Goal: Task Accomplishment & Management: Use online tool/utility

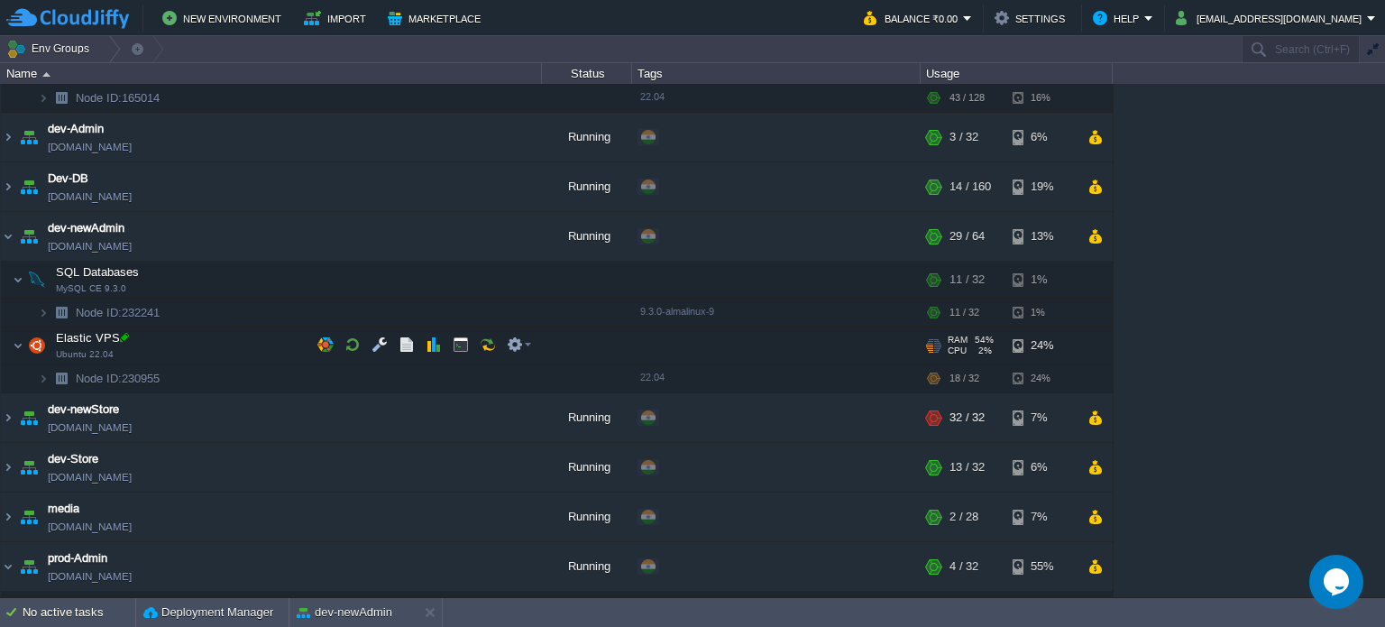
scroll to position [180, 0]
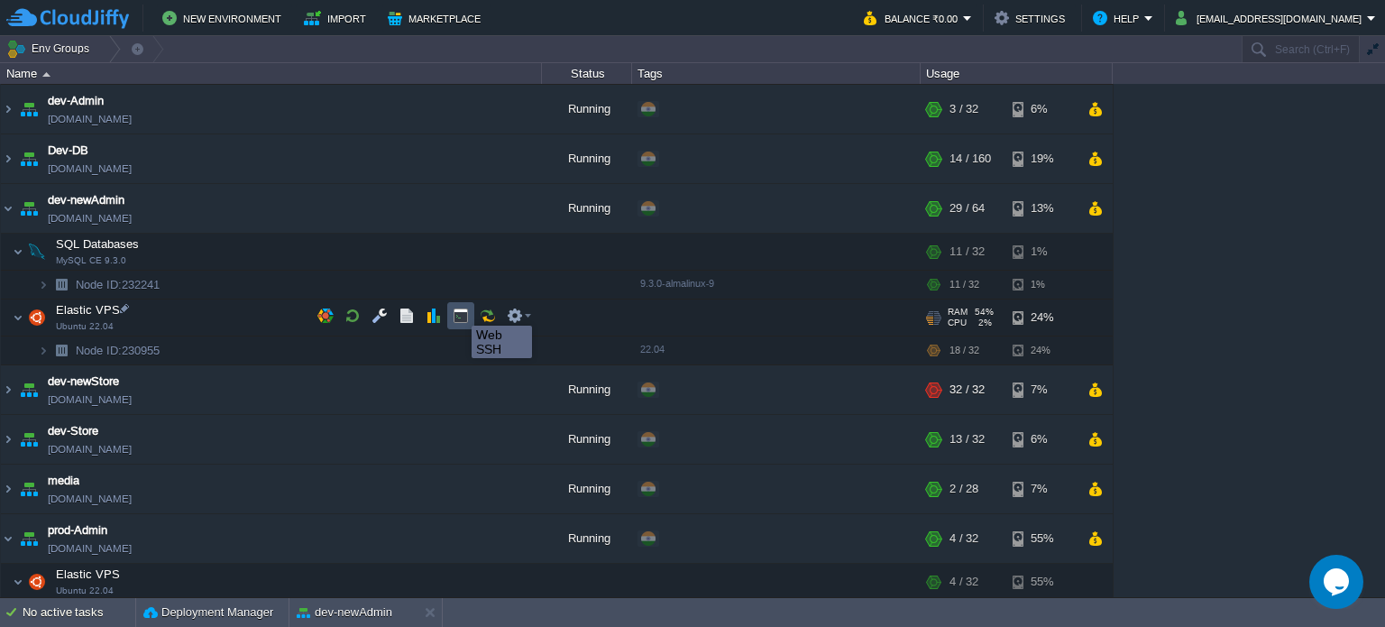
click at [458, 309] on button "button" at bounding box center [461, 315] width 16 height 16
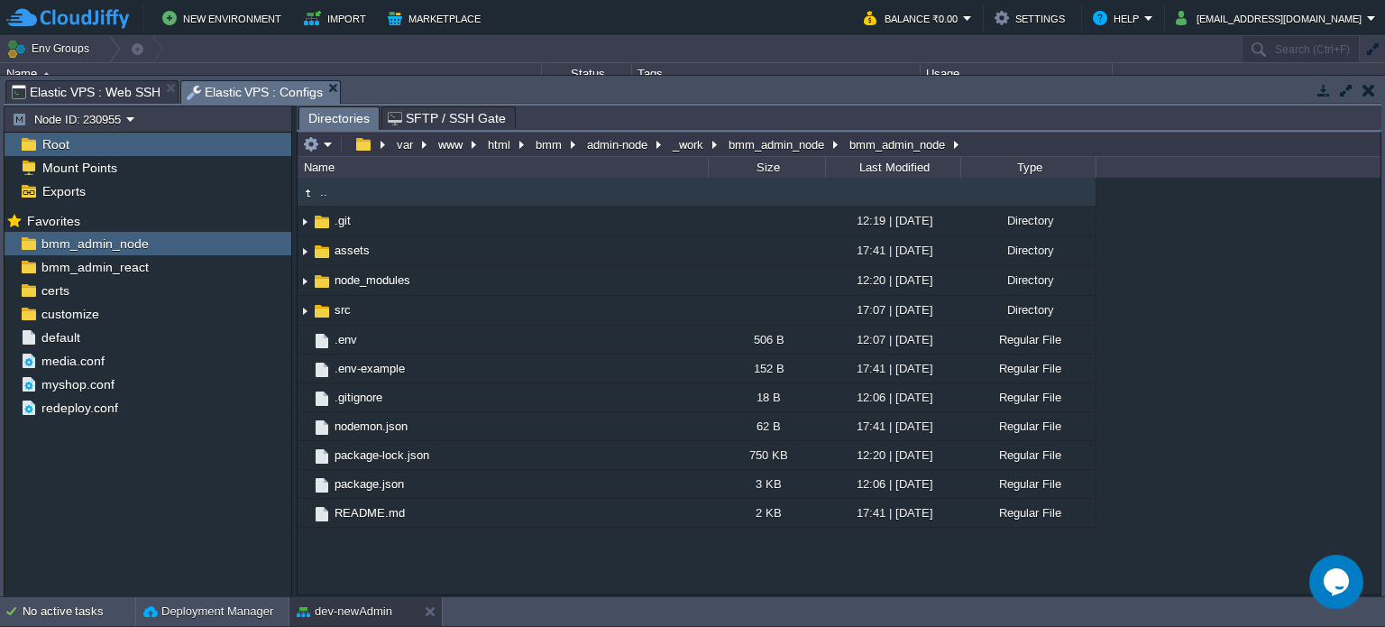
click at [254, 90] on span "Elastic VPS : Configs" at bounding box center [255, 92] width 137 height 23
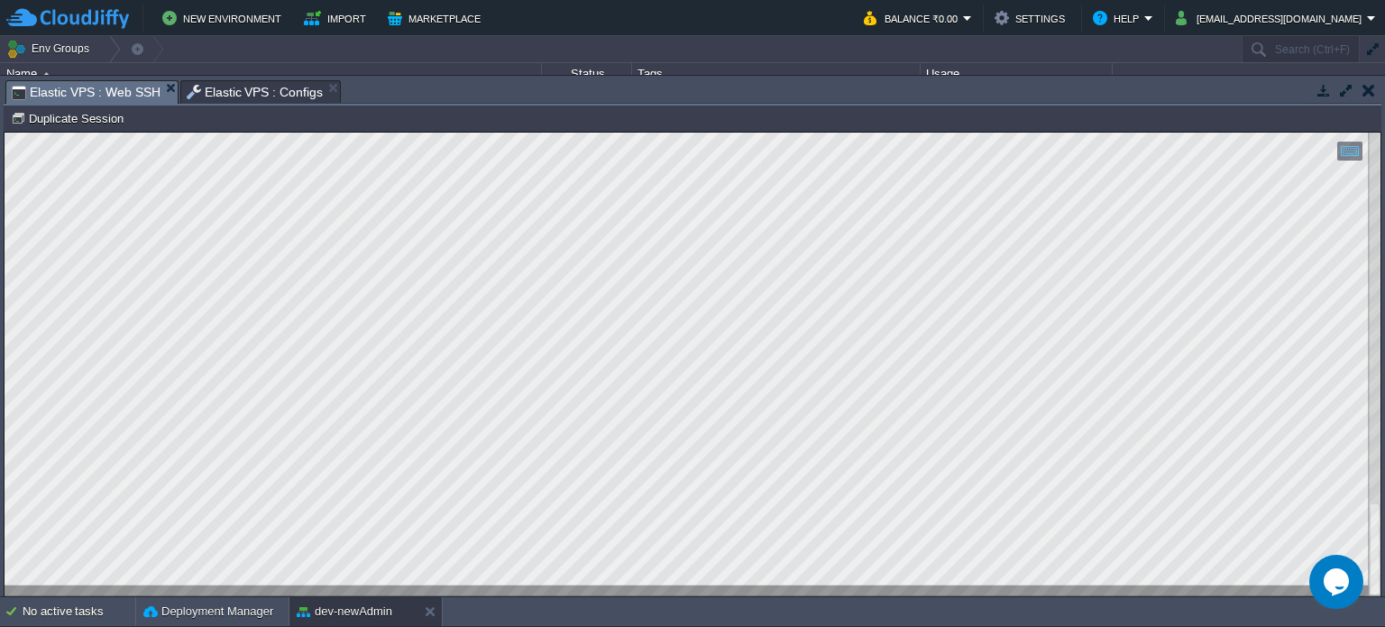
click at [110, 83] on span "Elastic VPS : Web SSH" at bounding box center [86, 92] width 149 height 23
click at [227, 93] on span "Elastic VPS : Configs" at bounding box center [255, 92] width 137 height 22
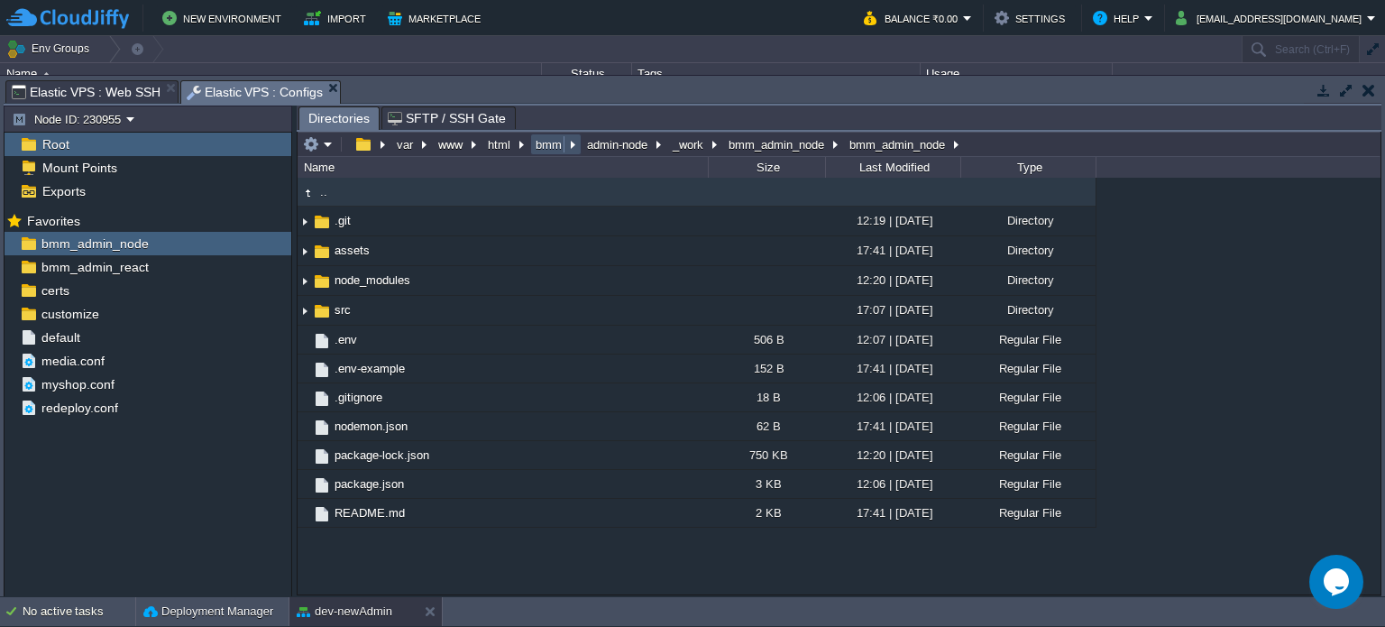
click at [552, 149] on button "bmm" at bounding box center [549, 144] width 33 height 16
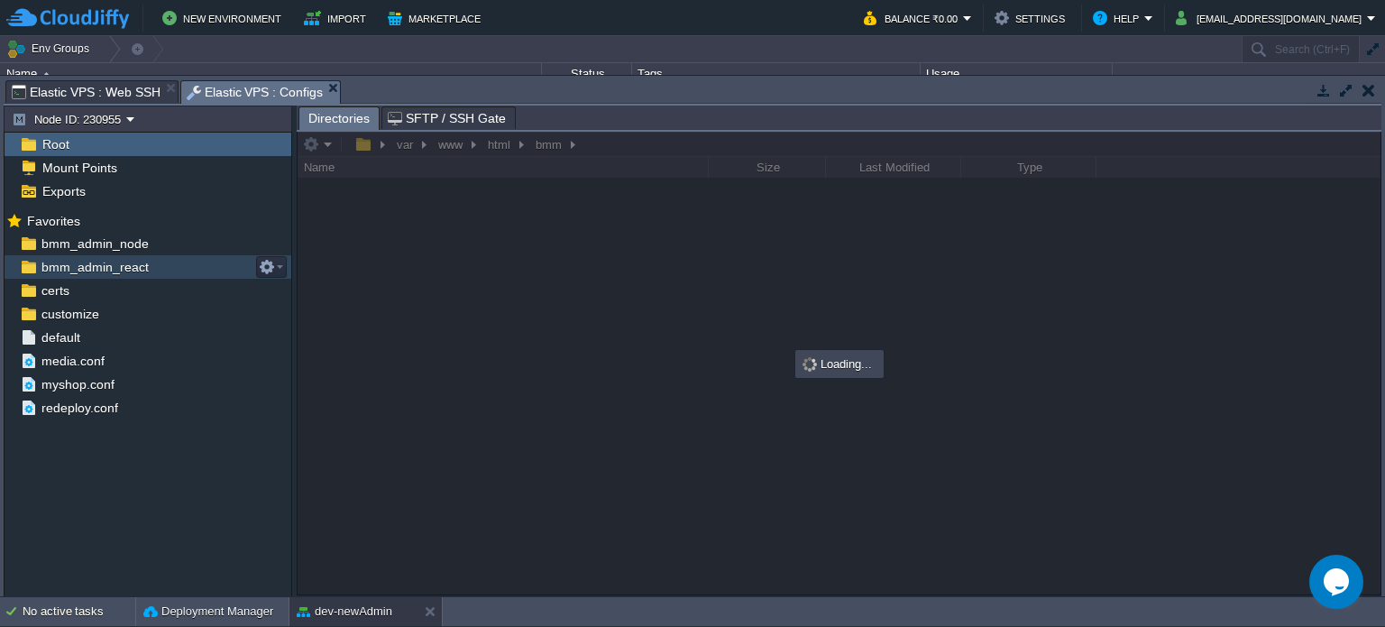
click at [115, 272] on span "bmm_admin_react" at bounding box center [95, 267] width 114 height 16
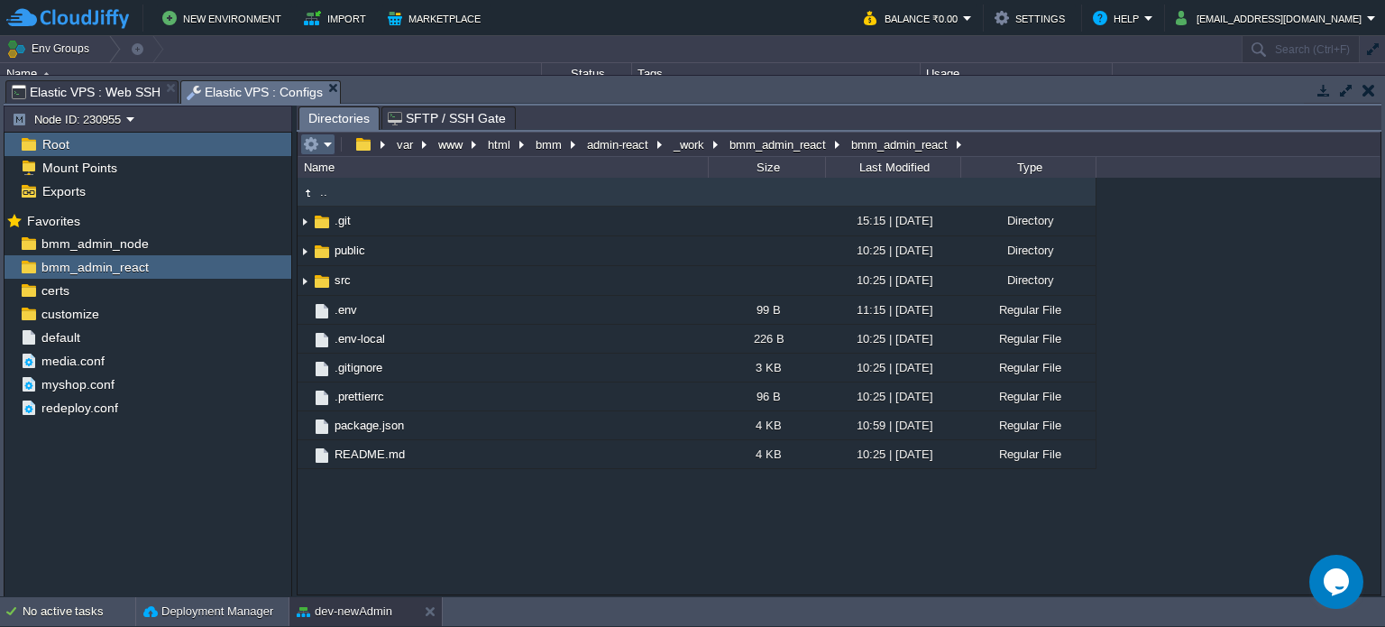
click at [323, 148] on em at bounding box center [318, 144] width 30 height 16
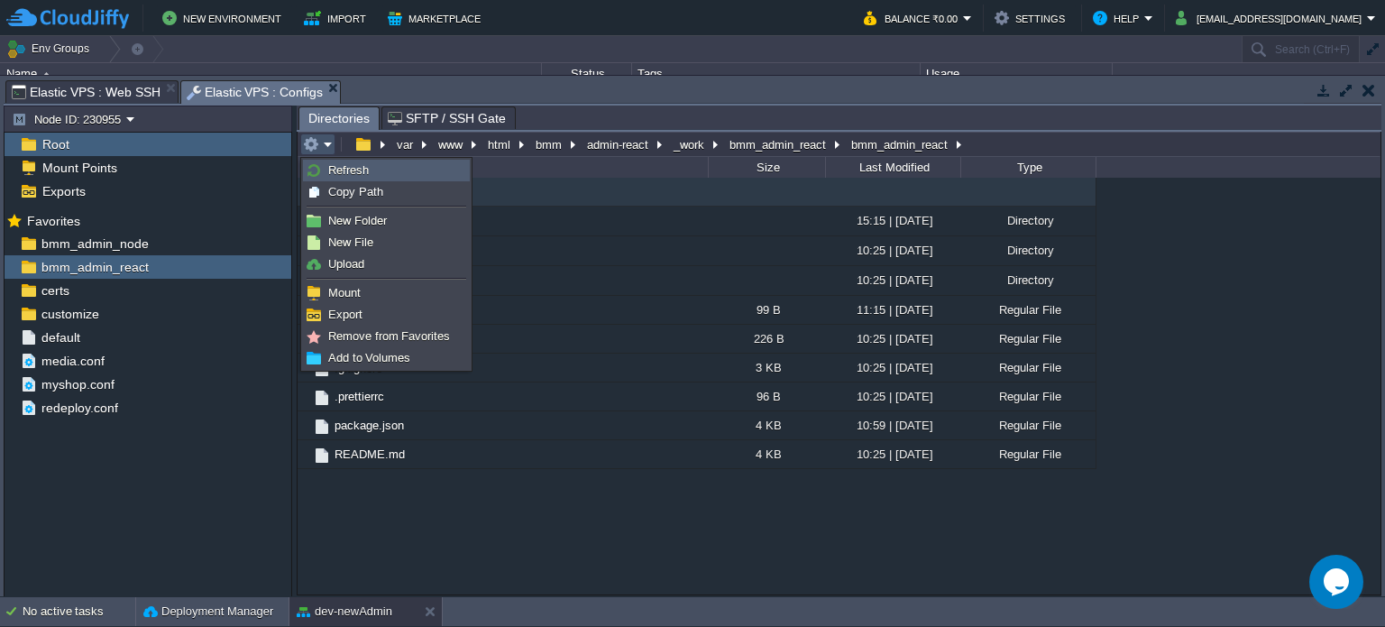
click at [335, 170] on span "Refresh" at bounding box center [348, 170] width 41 height 14
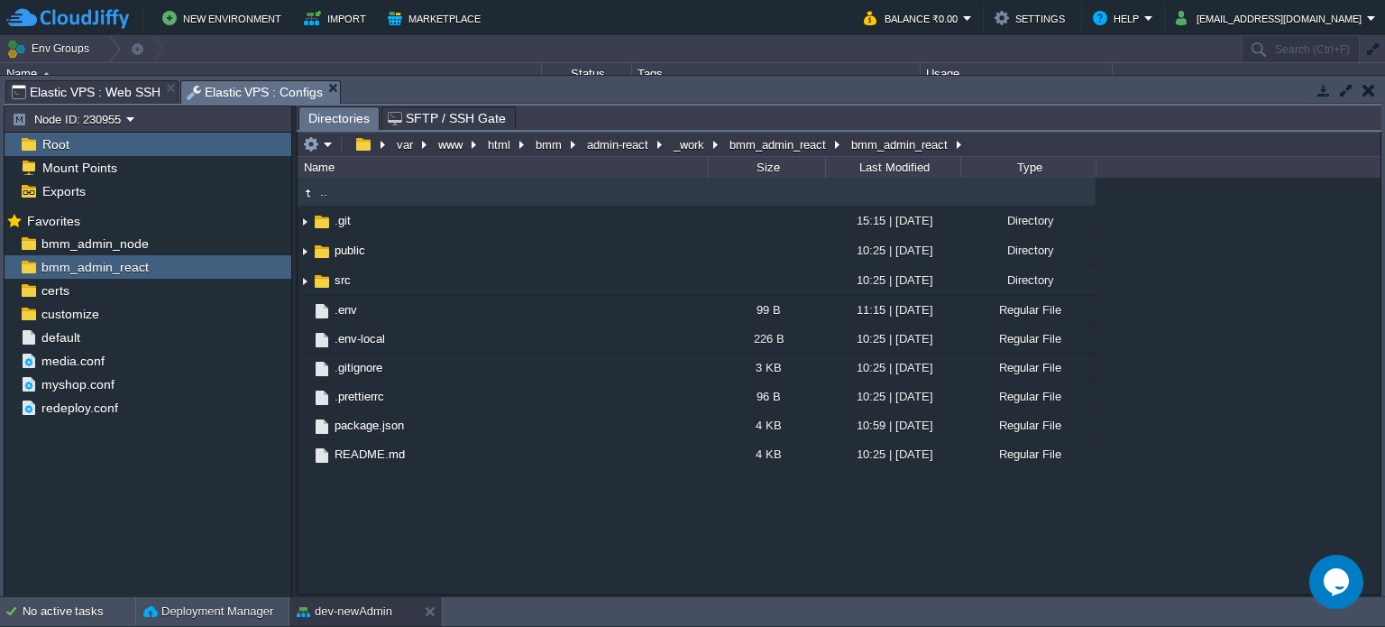
click at [95, 84] on span "Elastic VPS : Web SSH" at bounding box center [86, 92] width 149 height 22
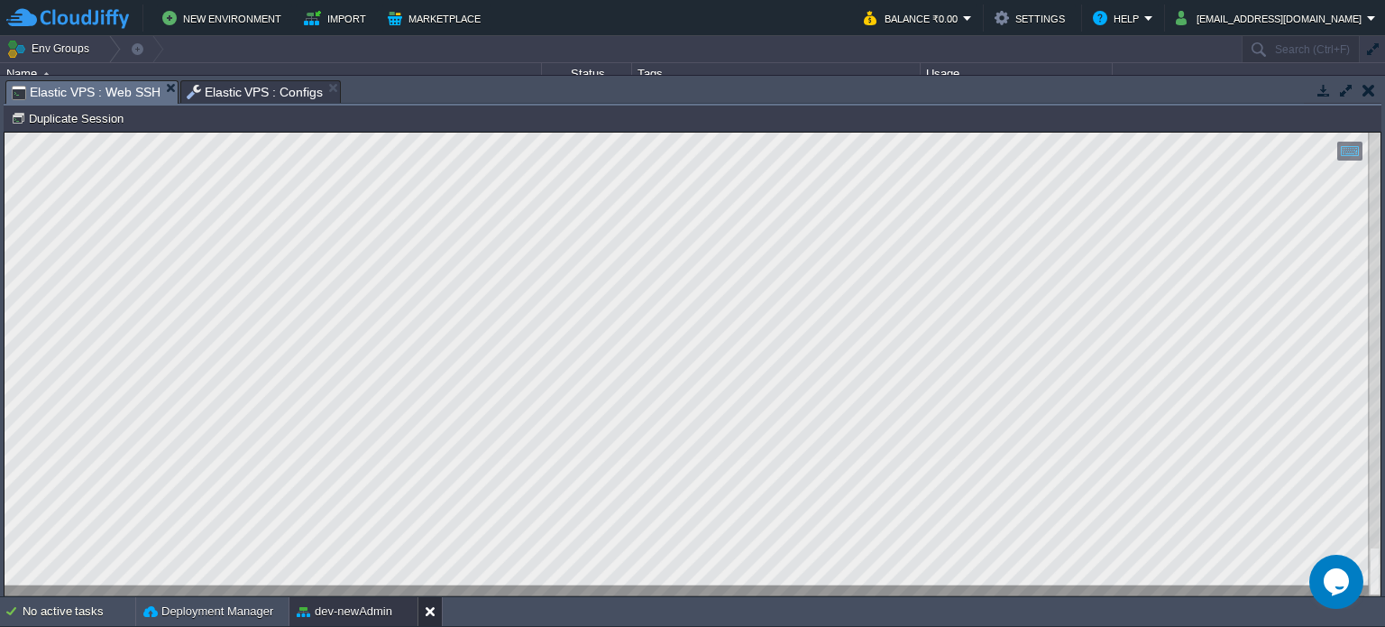
click at [429, 614] on button at bounding box center [434, 611] width 18 height 18
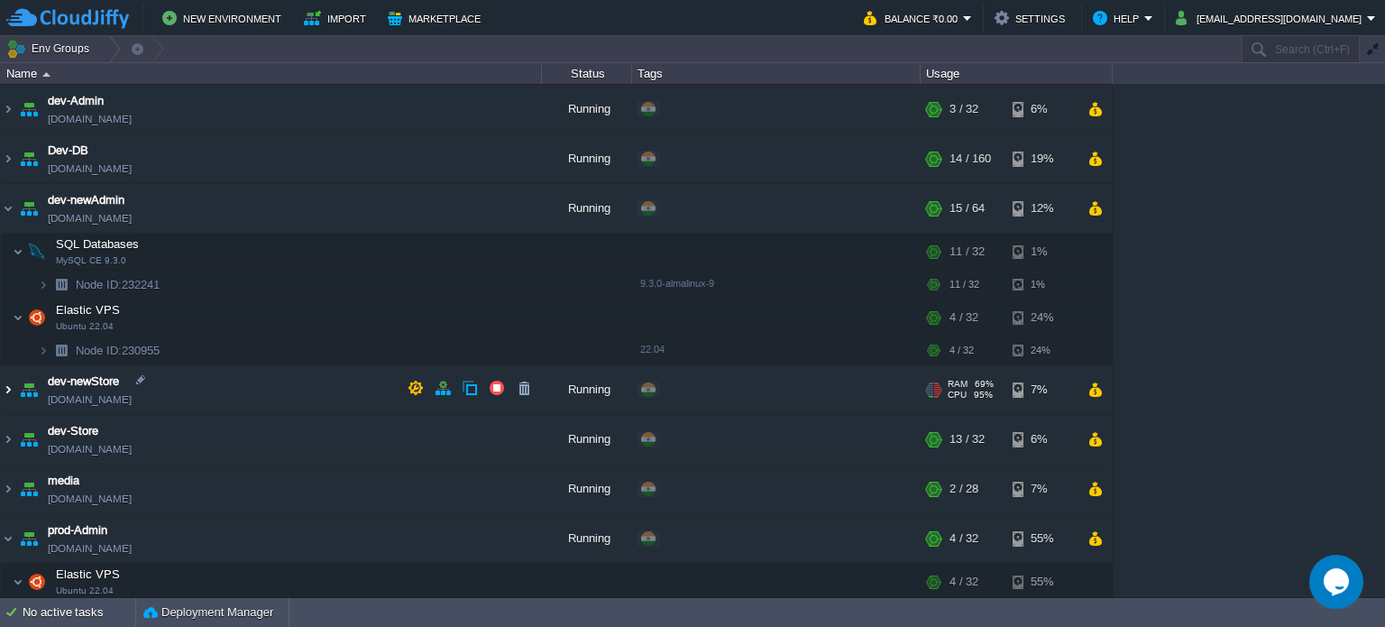
drag, startPoint x: 10, startPoint y: 388, endPoint x: 32, endPoint y: 403, distance: 27.3
click at [11, 388] on img at bounding box center [8, 389] width 14 height 49
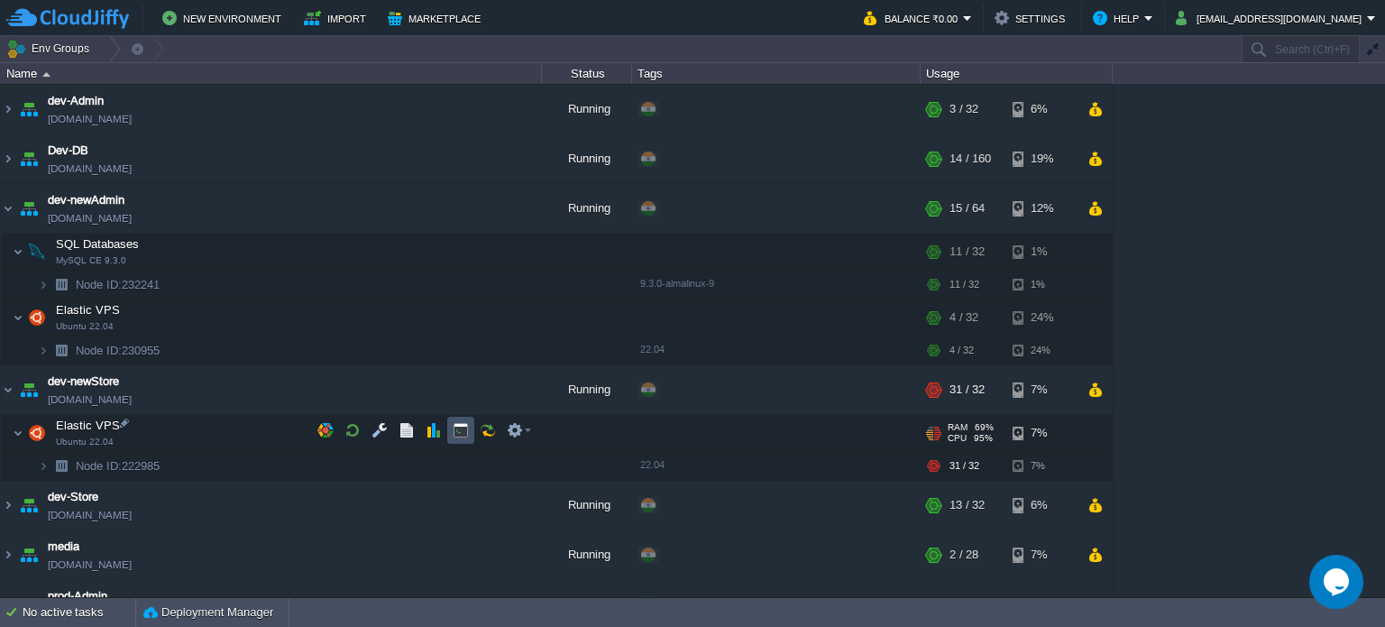
click at [467, 426] on button "button" at bounding box center [461, 430] width 16 height 16
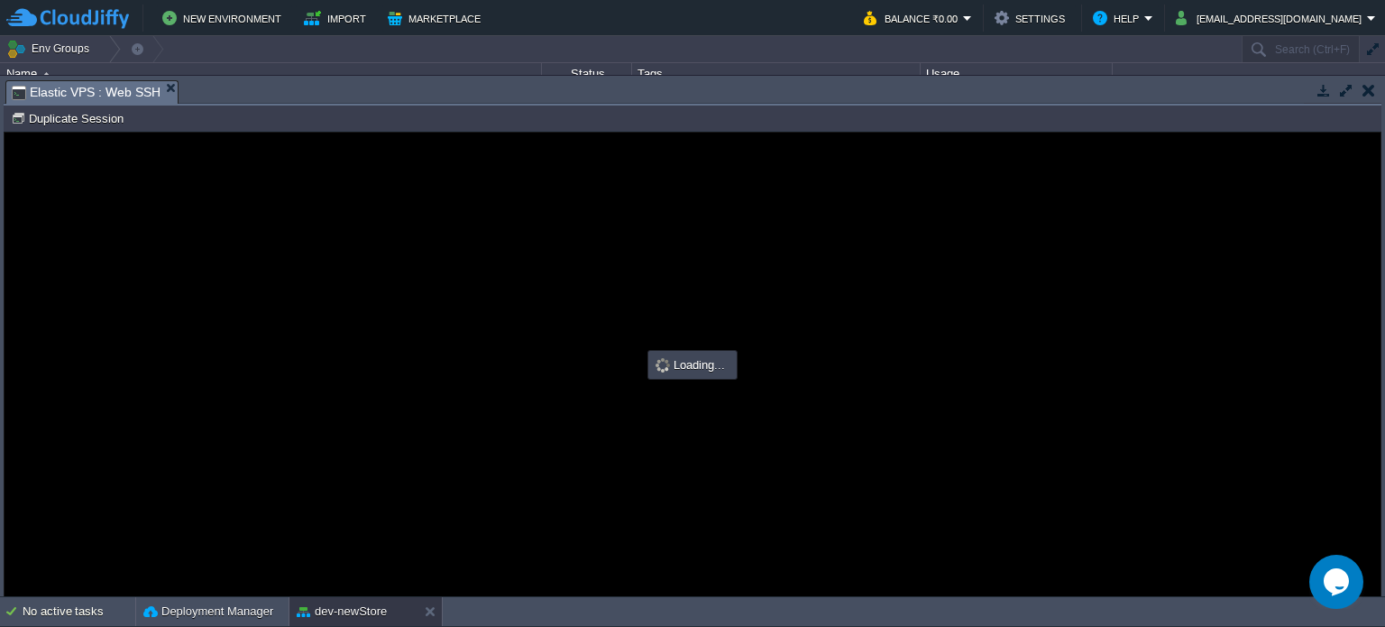
scroll to position [0, 0]
type input "#000000"
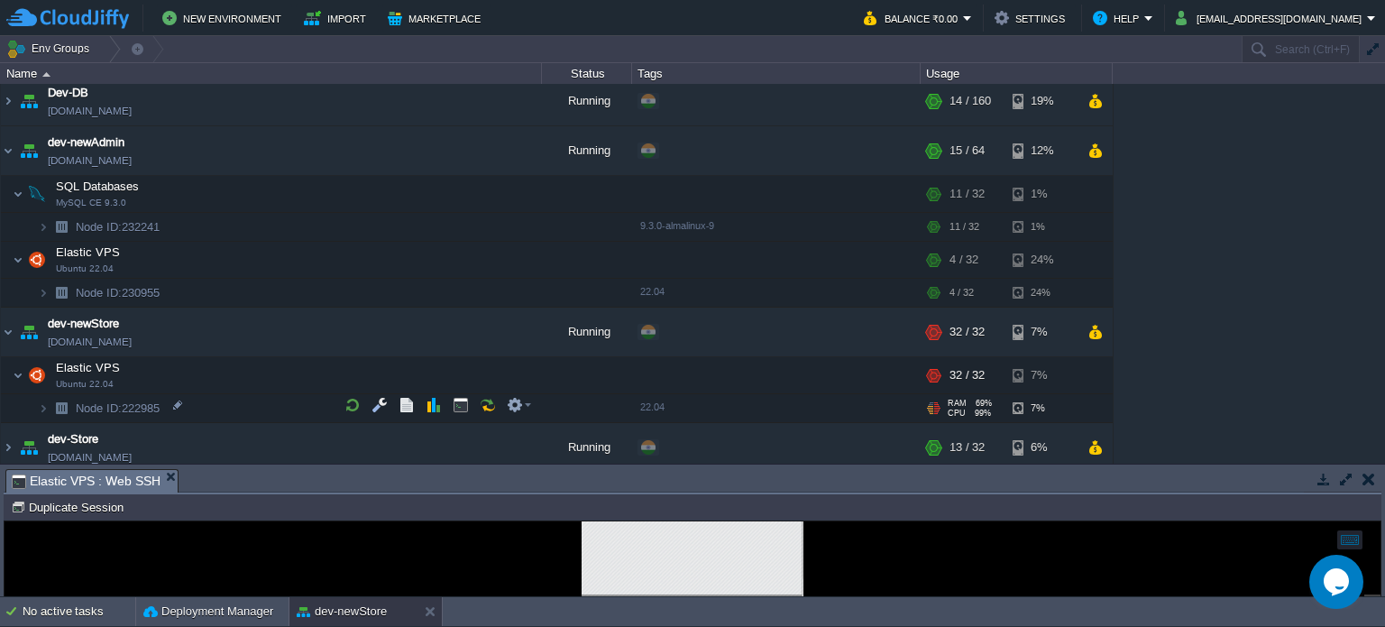
scroll to position [361, 0]
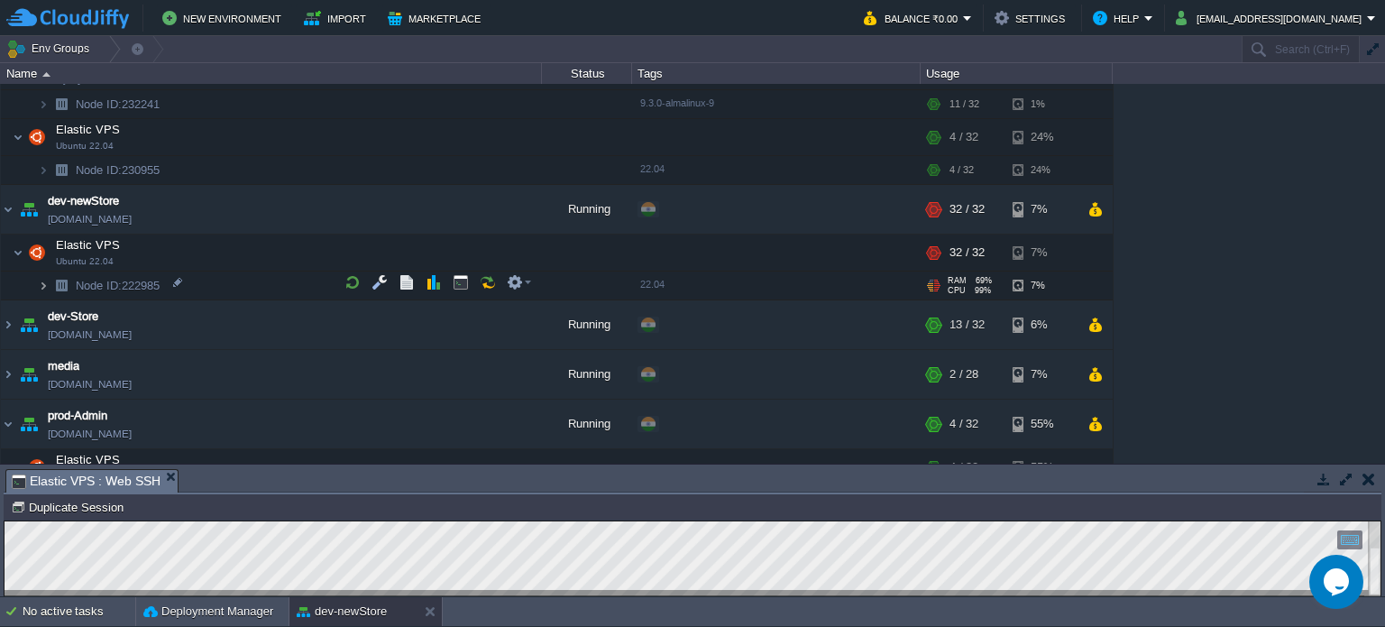
click at [47, 280] on img at bounding box center [43, 285] width 11 height 28
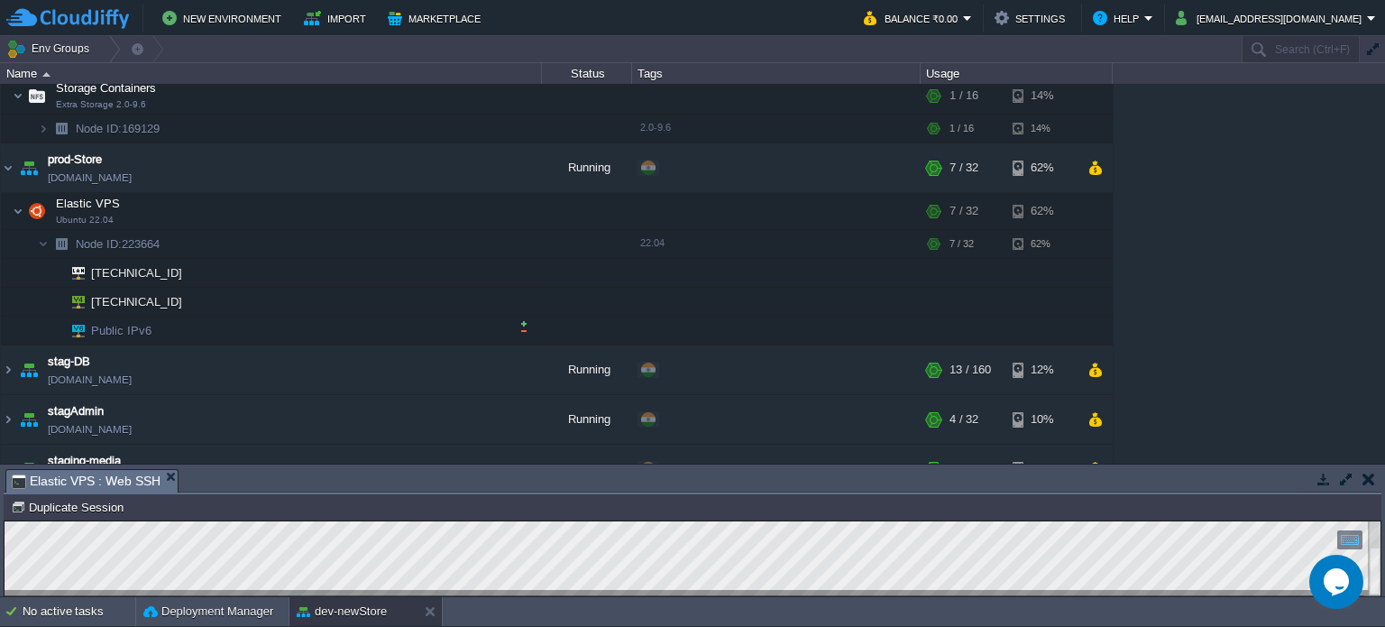
scroll to position [1108, 0]
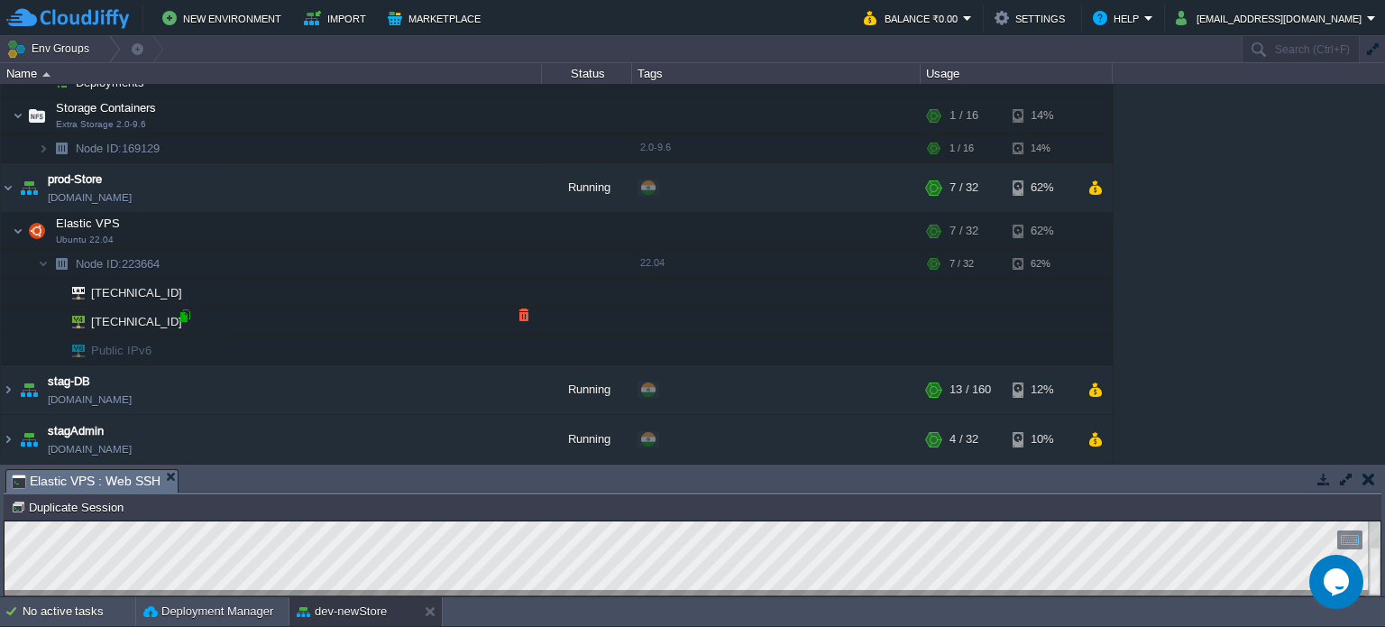
click at [183, 315] on div at bounding box center [185, 315] width 16 height 16
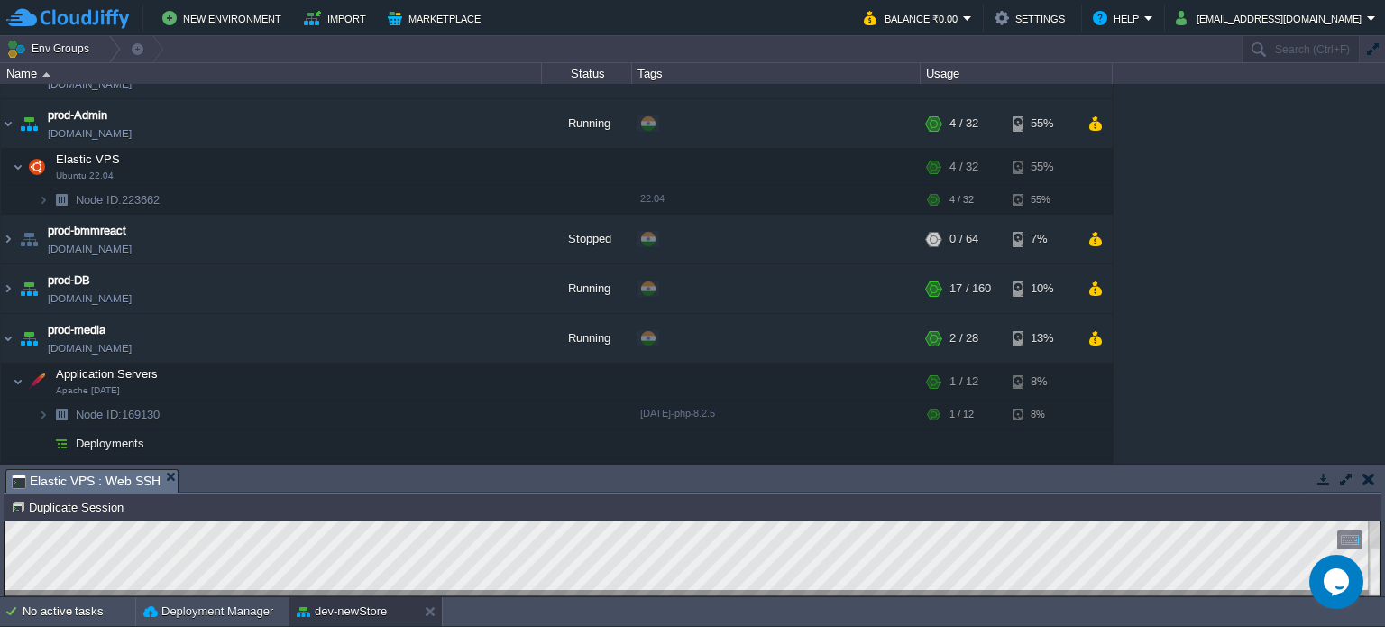
scroll to position [657, 0]
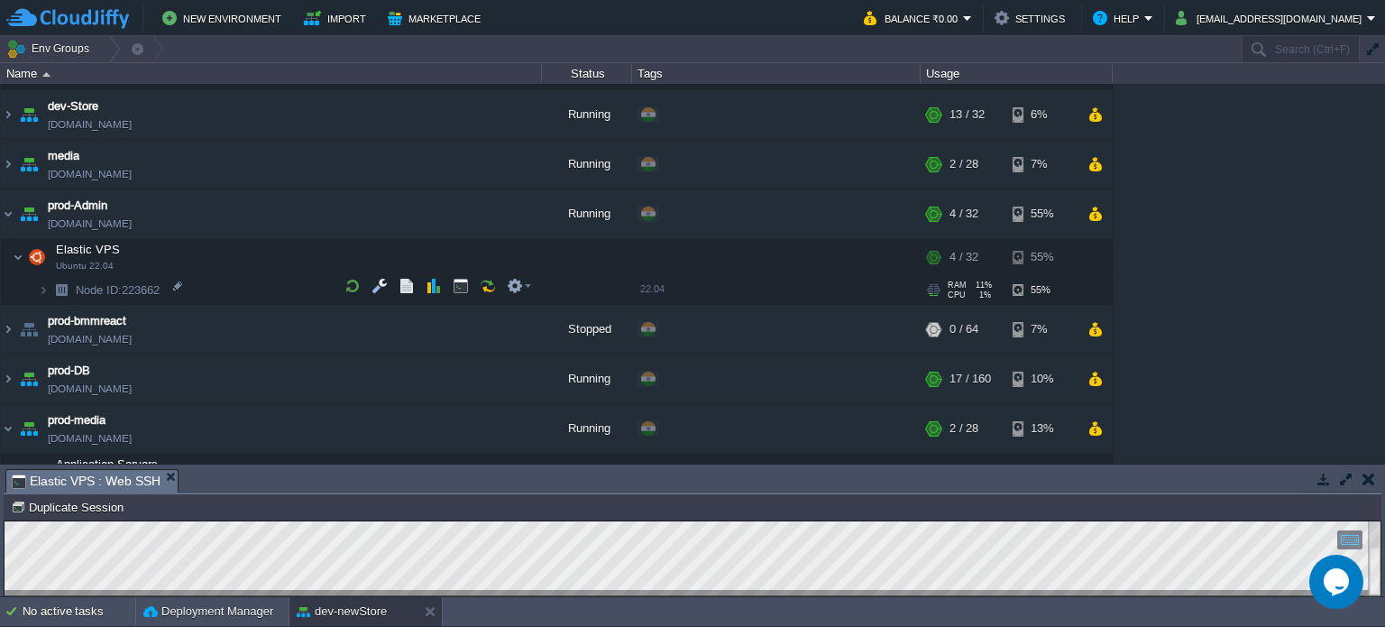
click at [50, 286] on img at bounding box center [61, 290] width 25 height 28
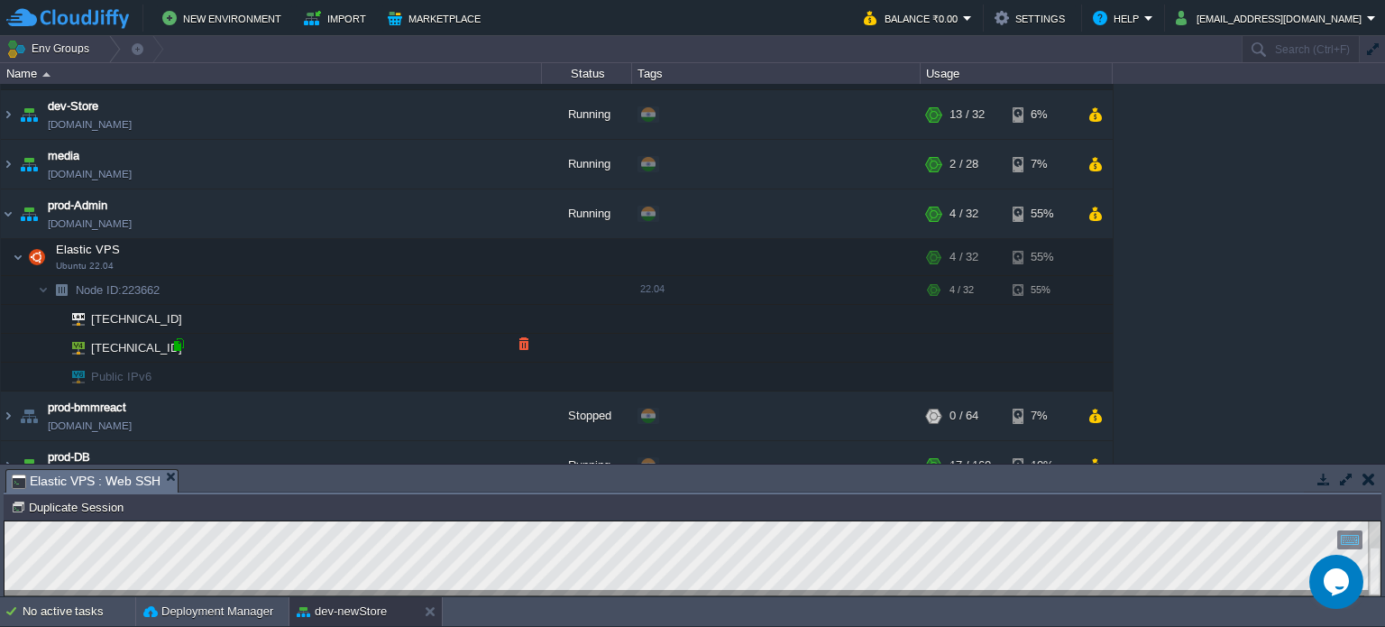
click at [178, 342] on div at bounding box center [178, 344] width 16 height 16
type input "[TECHNICAL_ID]"
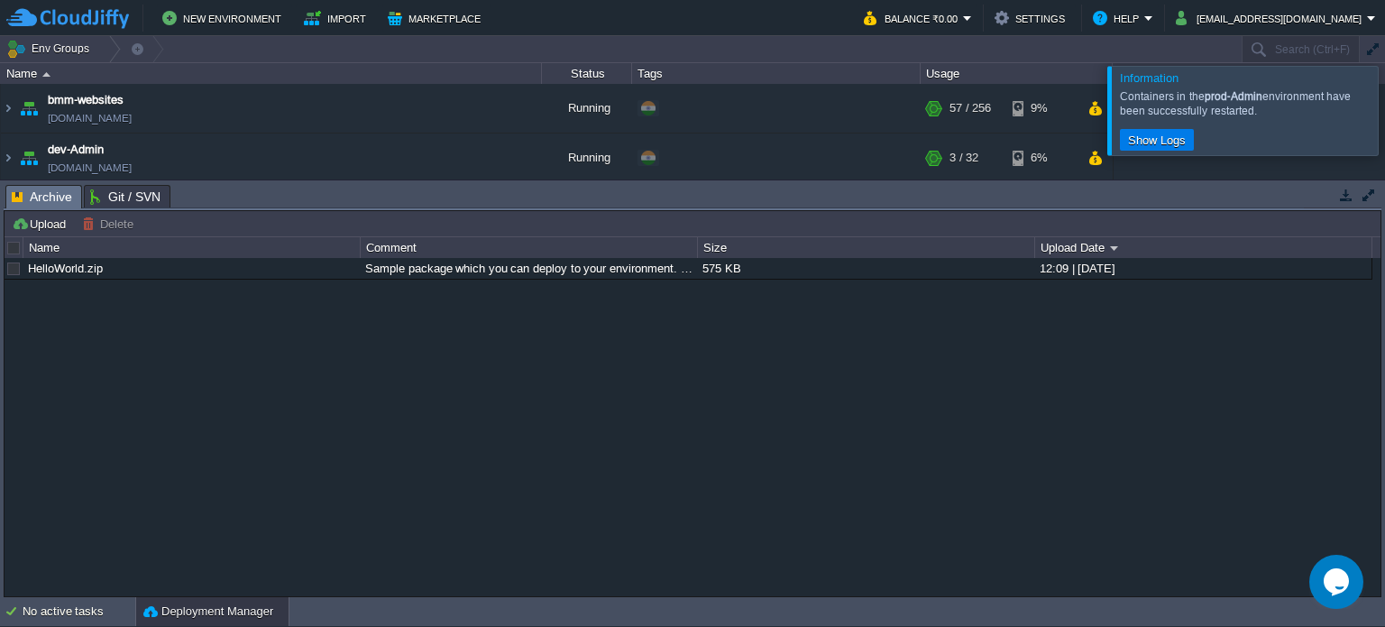
scroll to position [316, 0]
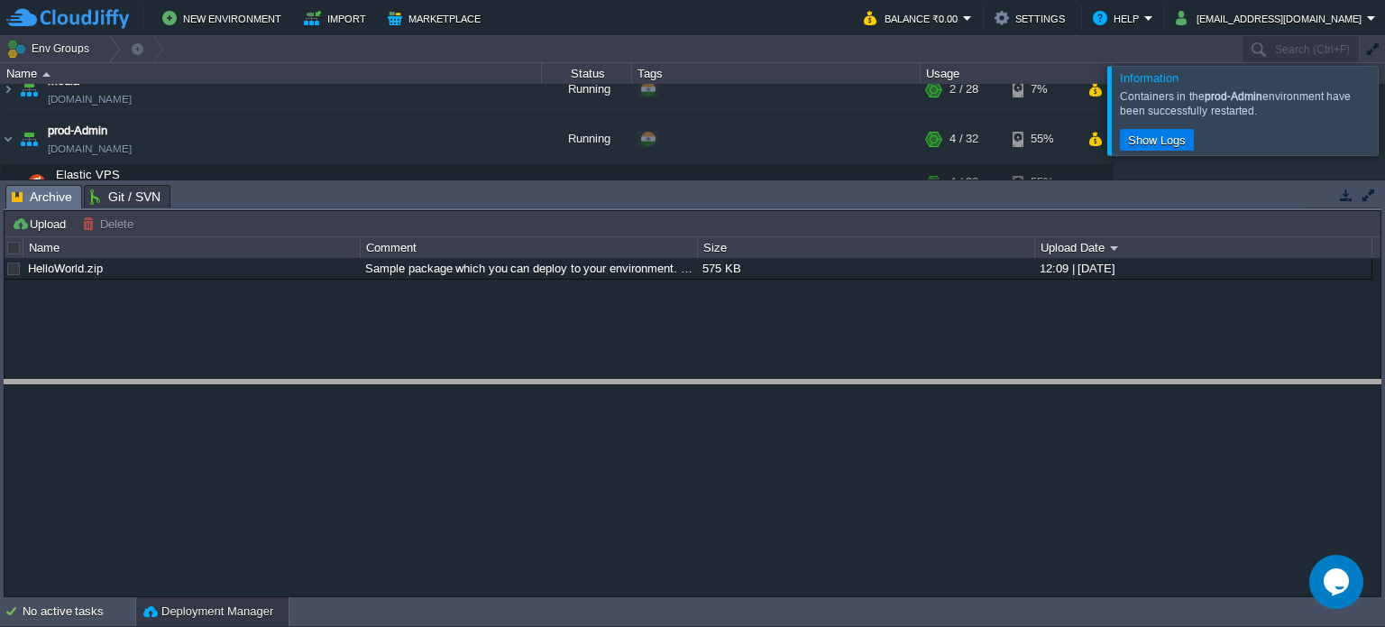
drag, startPoint x: 1075, startPoint y: 201, endPoint x: 1045, endPoint y: 408, distance: 209.5
